Goal: Information Seeking & Learning: Find specific fact

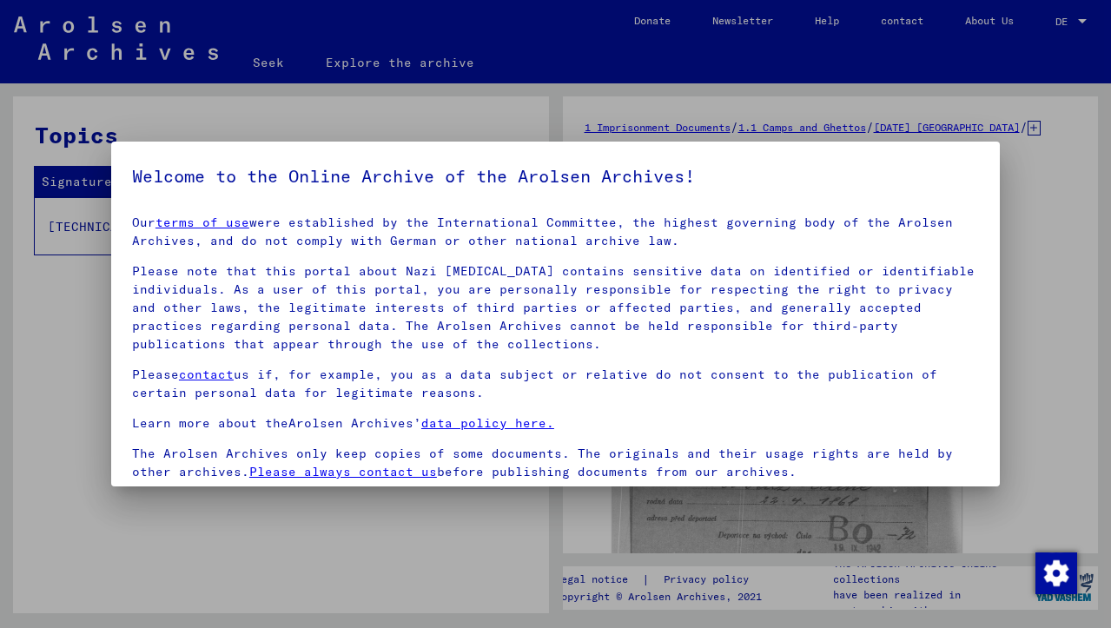
scroll to position [9, 0]
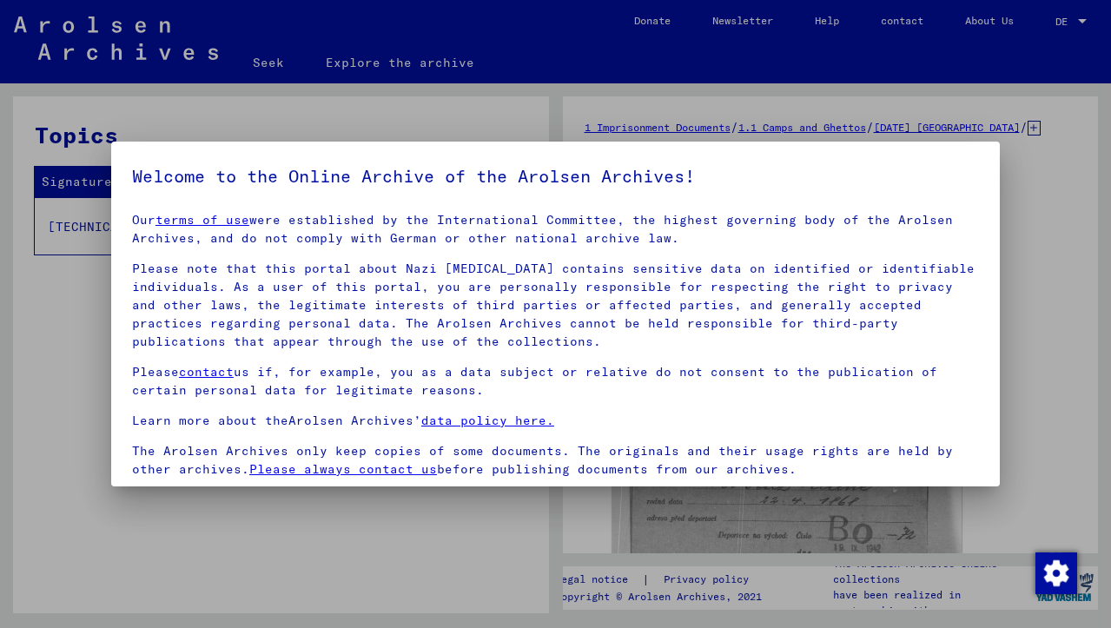
click at [1034, 247] on div at bounding box center [555, 314] width 1111 height 628
click at [1035, 230] on div at bounding box center [555, 314] width 1111 height 628
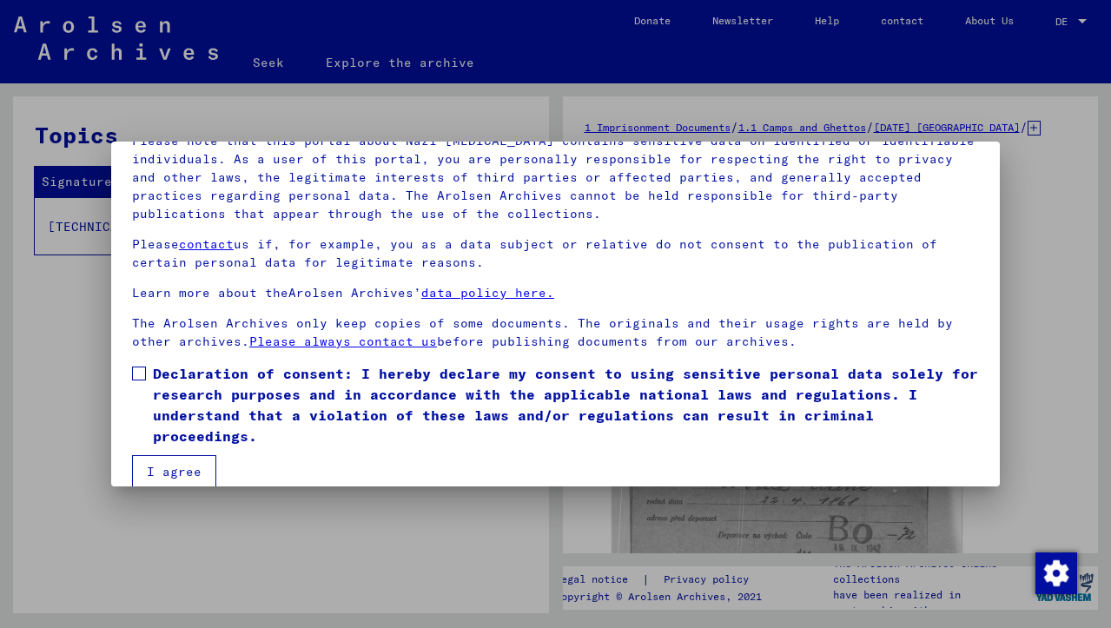
scroll to position [149, 0]
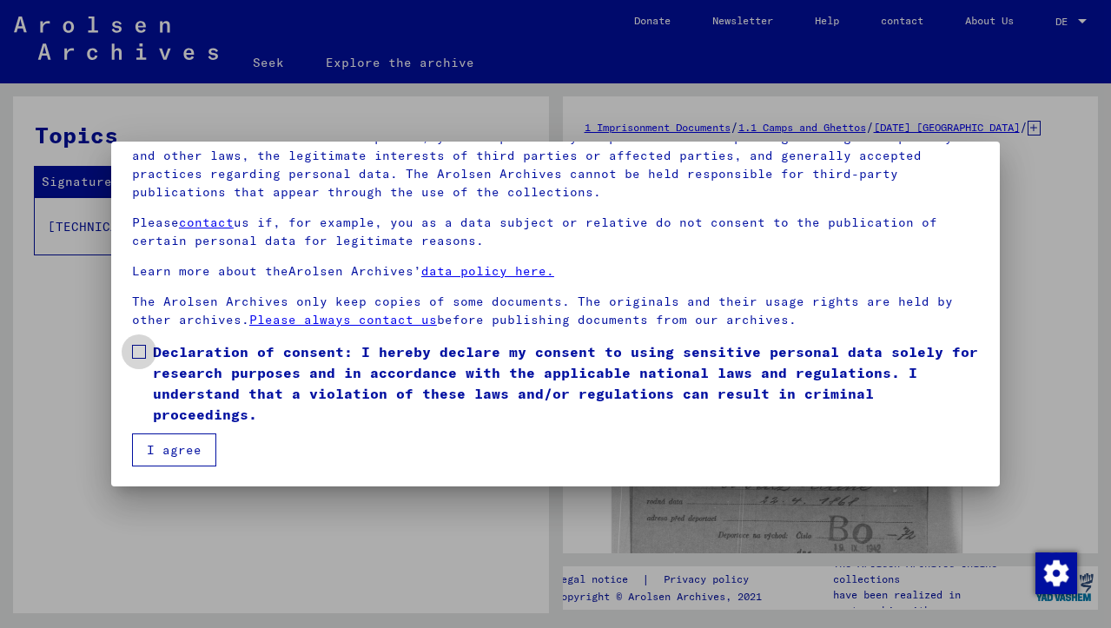
click at [149, 348] on label "Declaration of consent: I hereby declare my consent to using sensitive personal…" at bounding box center [555, 382] width 847 height 83
click at [174, 444] on font "I agree" at bounding box center [174, 450] width 55 height 16
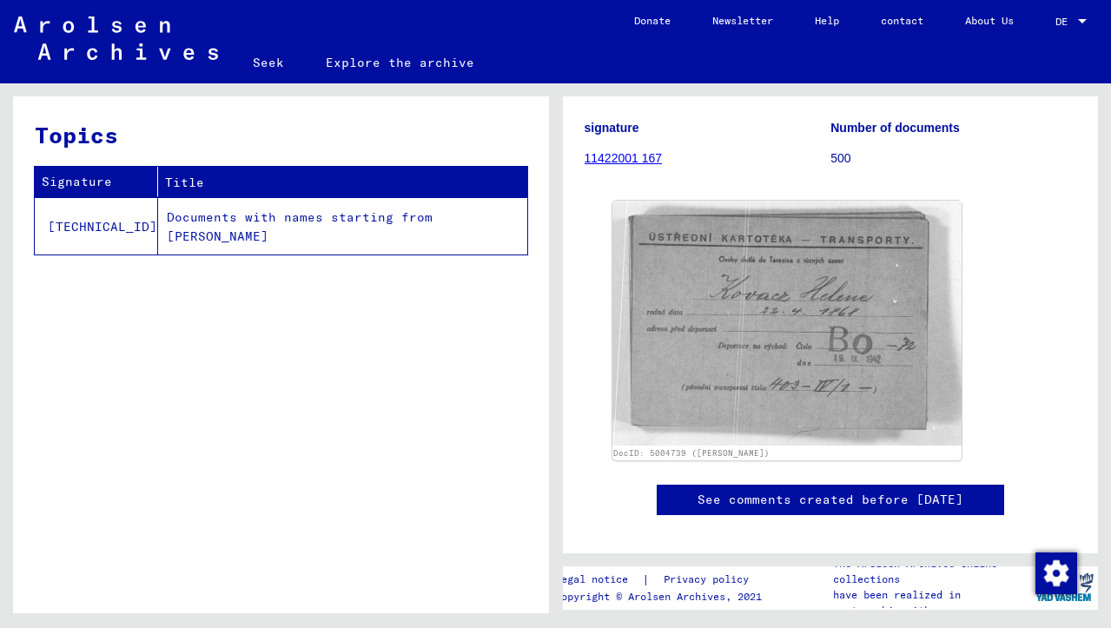
scroll to position [200, 0]
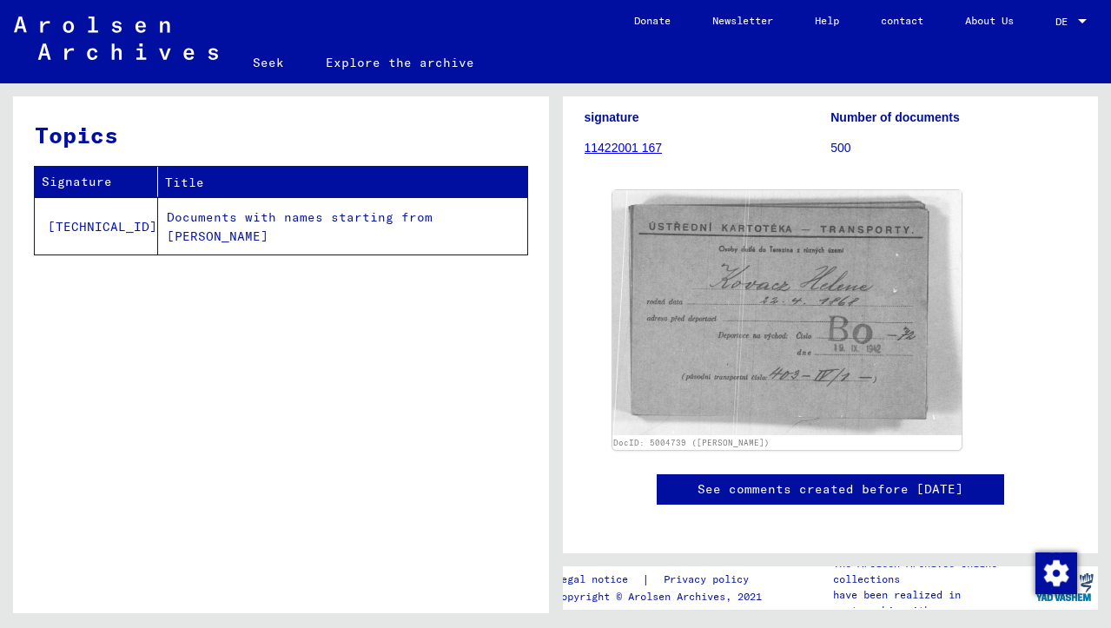
click at [616, 155] on font "11422001 167" at bounding box center [624, 148] width 78 height 14
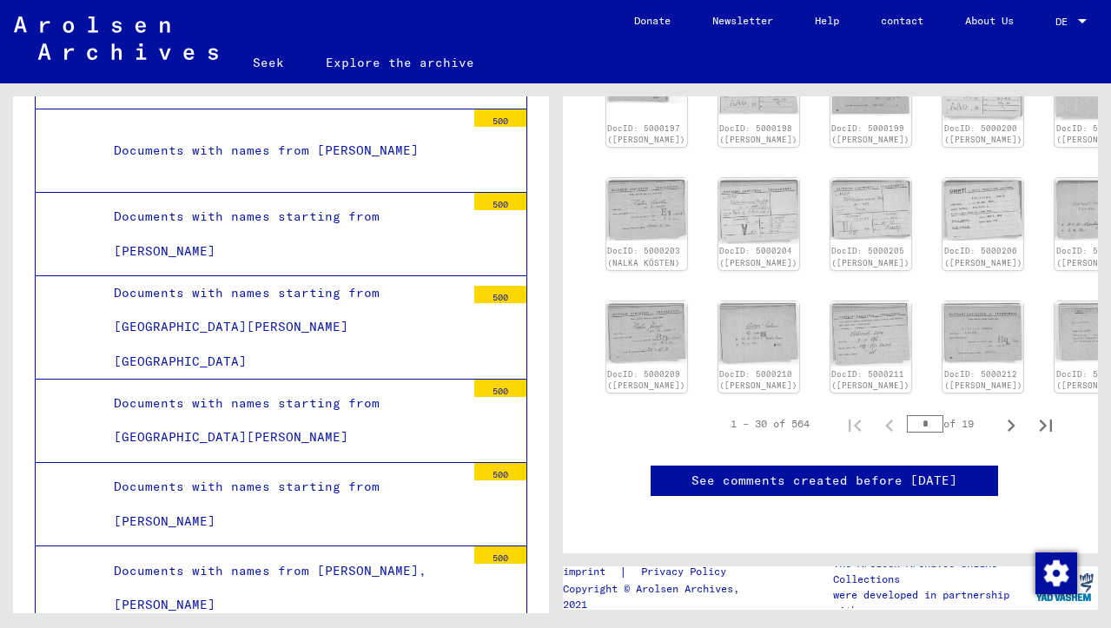
scroll to position [0, 6]
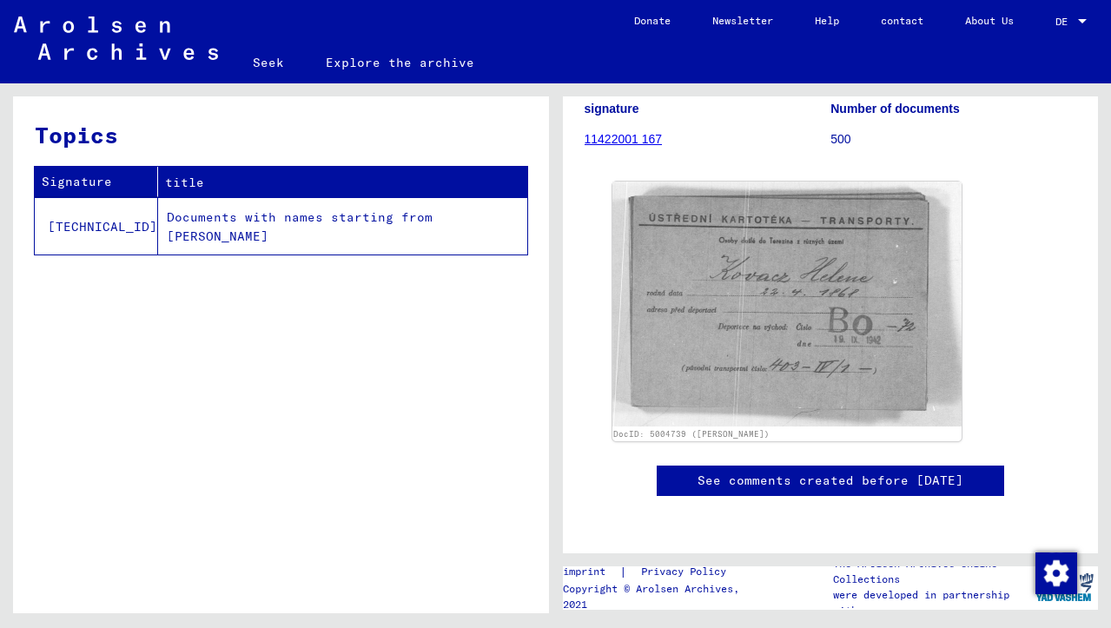
scroll to position [227, 0]
